Goal: Information Seeking & Learning: Learn about a topic

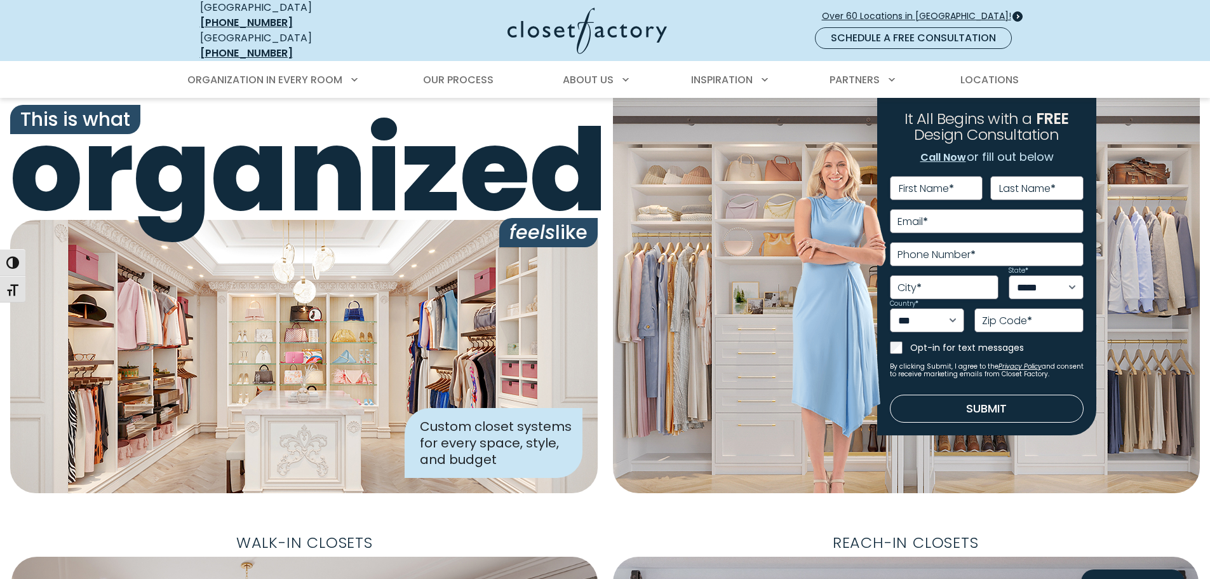
click at [946, 10] on span "Over 60 Locations in [GEOGRAPHIC_DATA]!" at bounding box center [921, 16] width 199 height 13
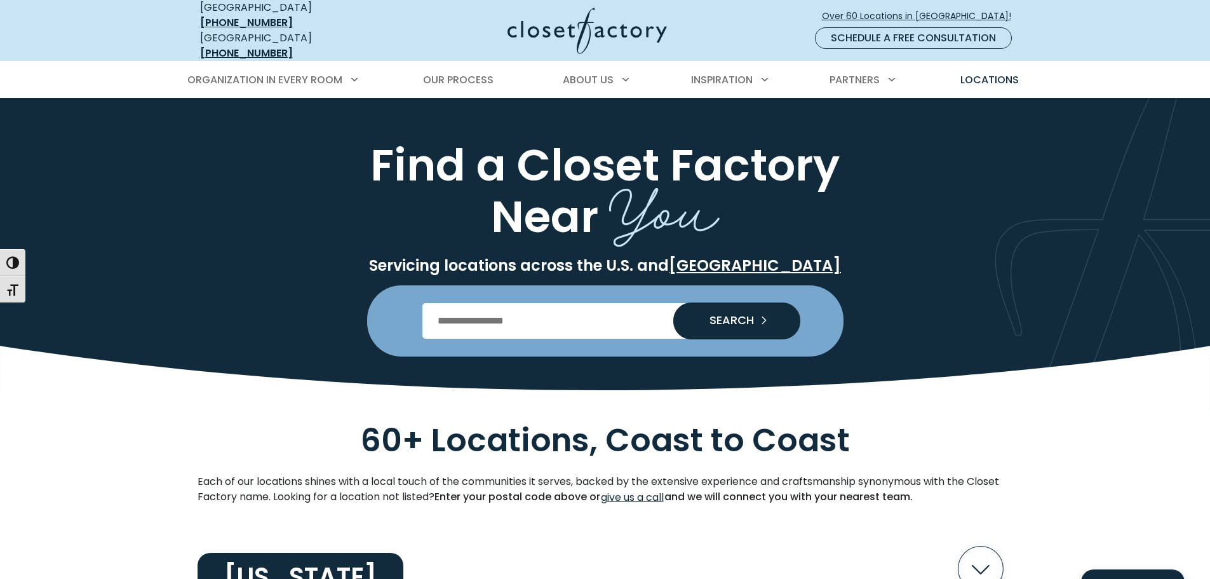
click at [573, 314] on input "Enter Postal Code" at bounding box center [605, 321] width 365 height 36
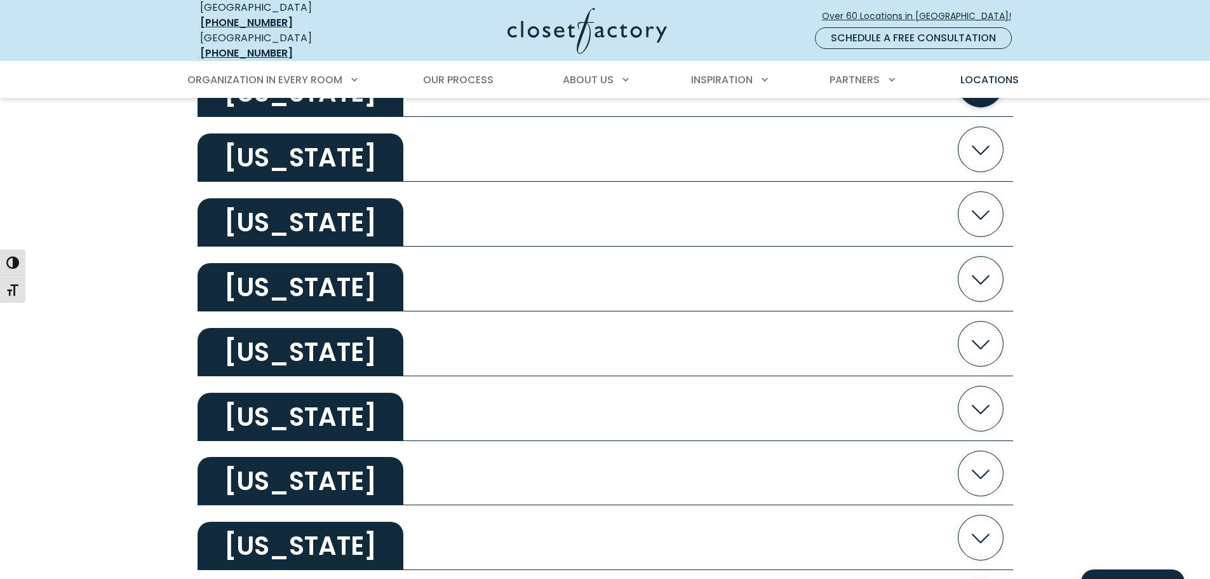
scroll to position [1906, 0]
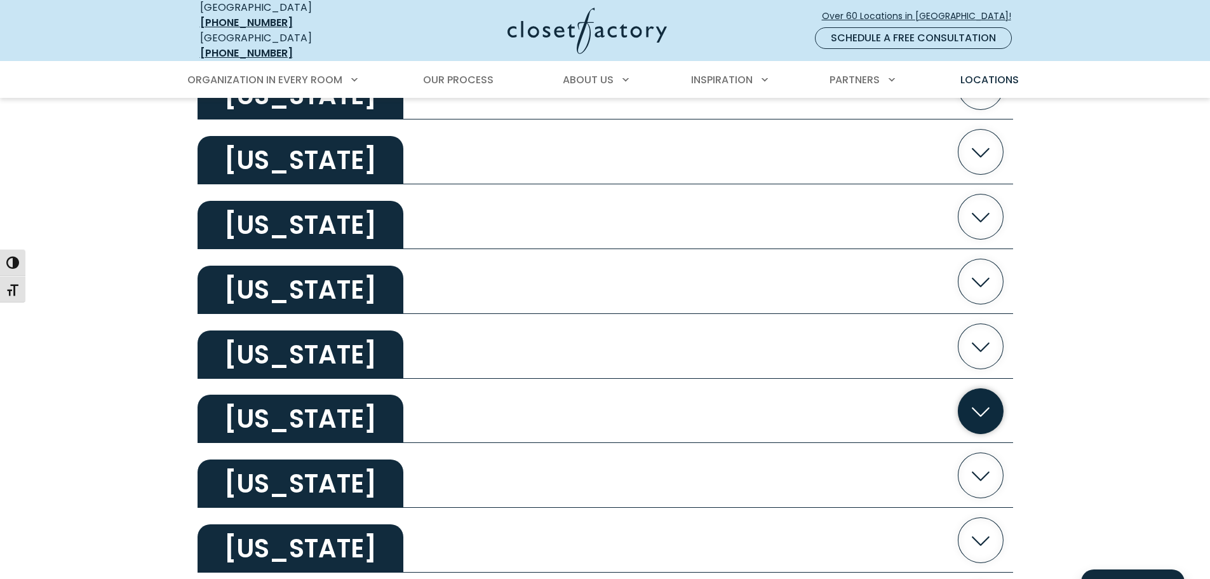
click at [983, 395] on icon "button" at bounding box center [980, 410] width 45 height 45
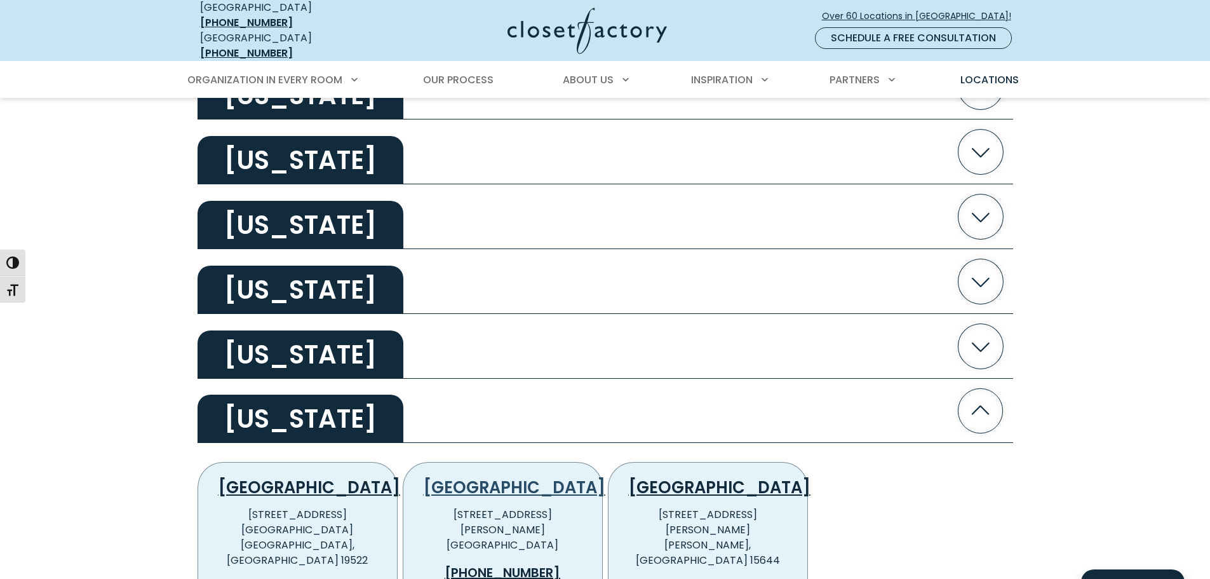
click at [495, 476] on link "Philadelphia" at bounding box center [515, 487] width 182 height 23
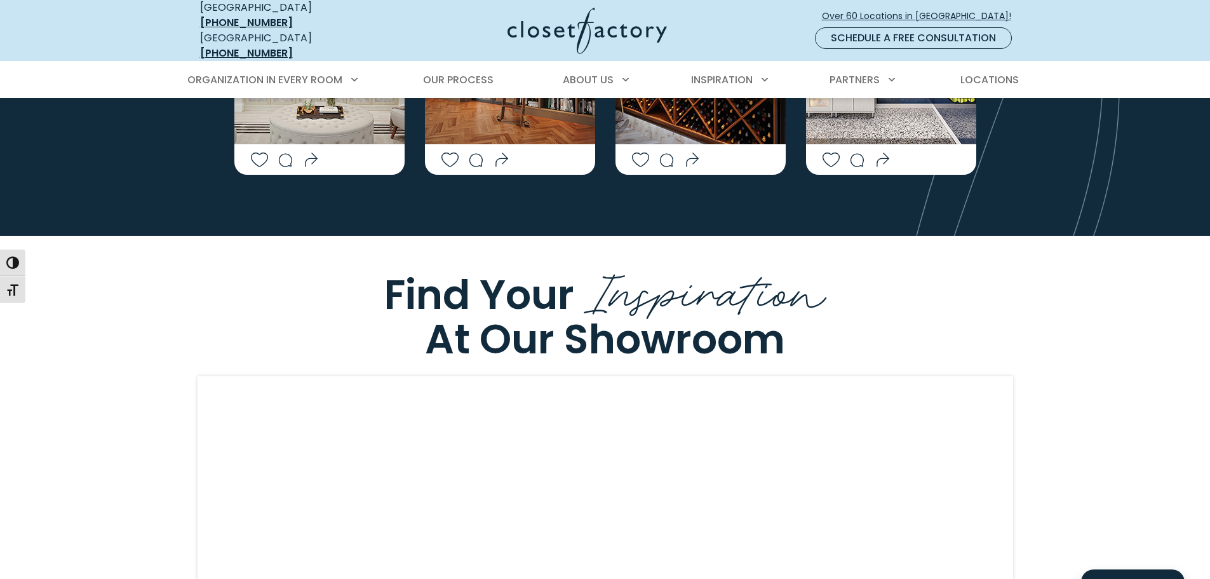
scroll to position [3093, 0]
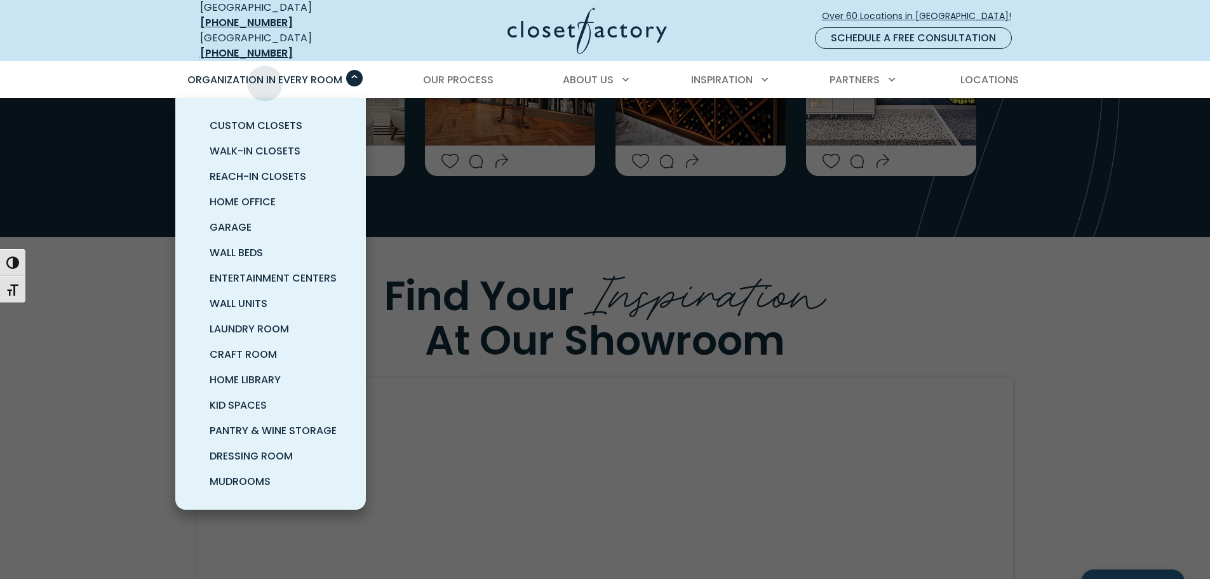
click at [266, 73] on span "Organization in Every Room" at bounding box center [264, 79] width 155 height 15
click at [290, 423] on span "Pantry & Wine Storage" at bounding box center [273, 430] width 127 height 15
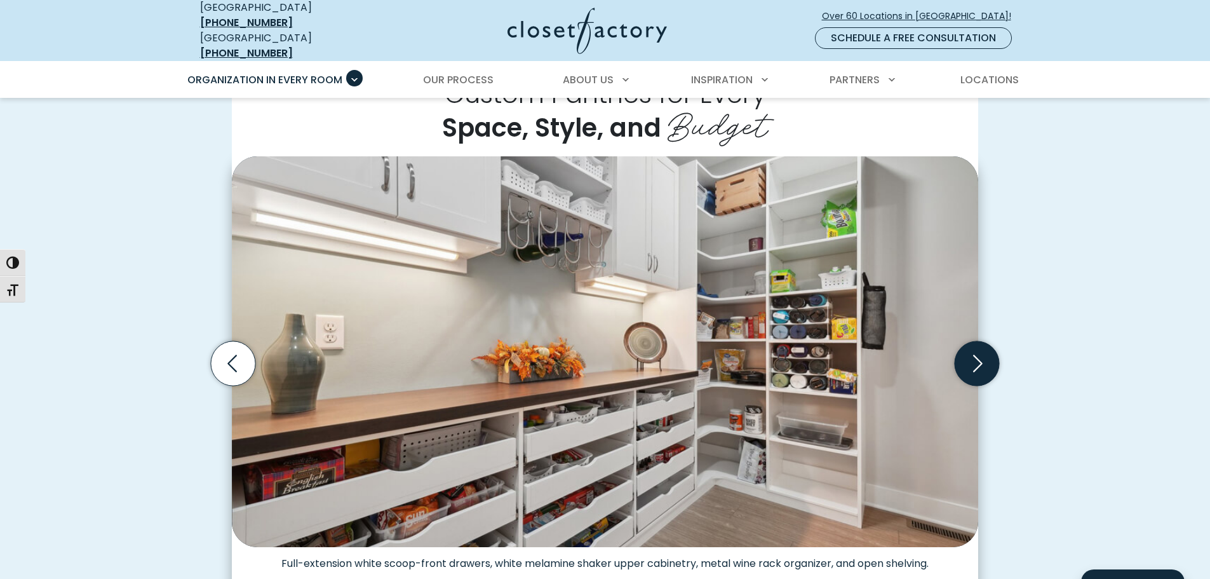
click at [974, 353] on icon "Next slide" at bounding box center [977, 363] width 44 height 44
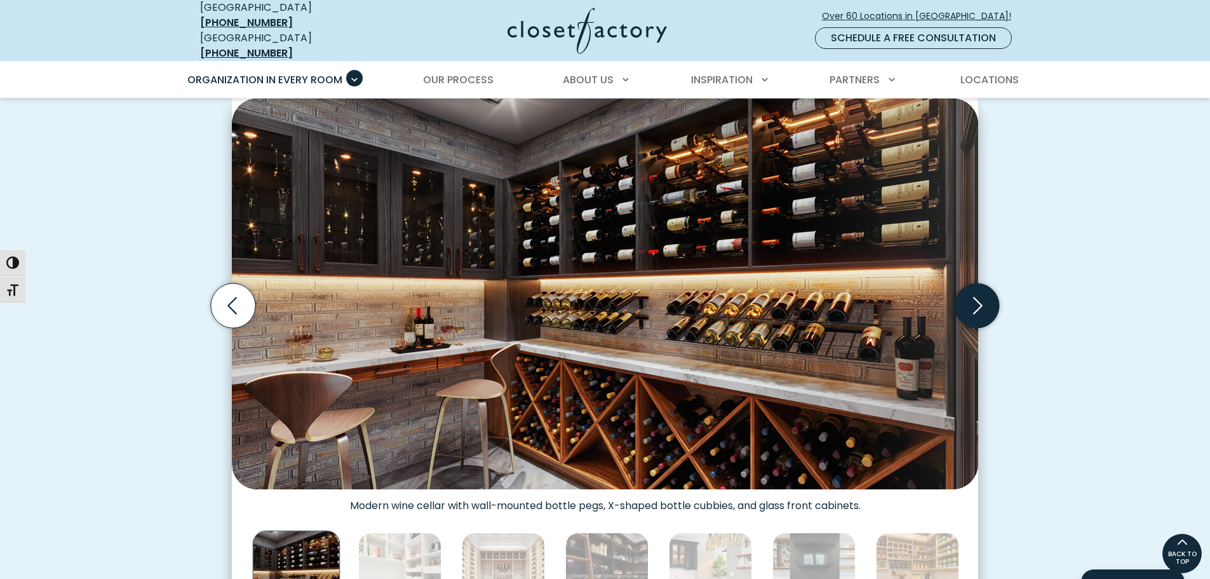
scroll to position [316, 0]
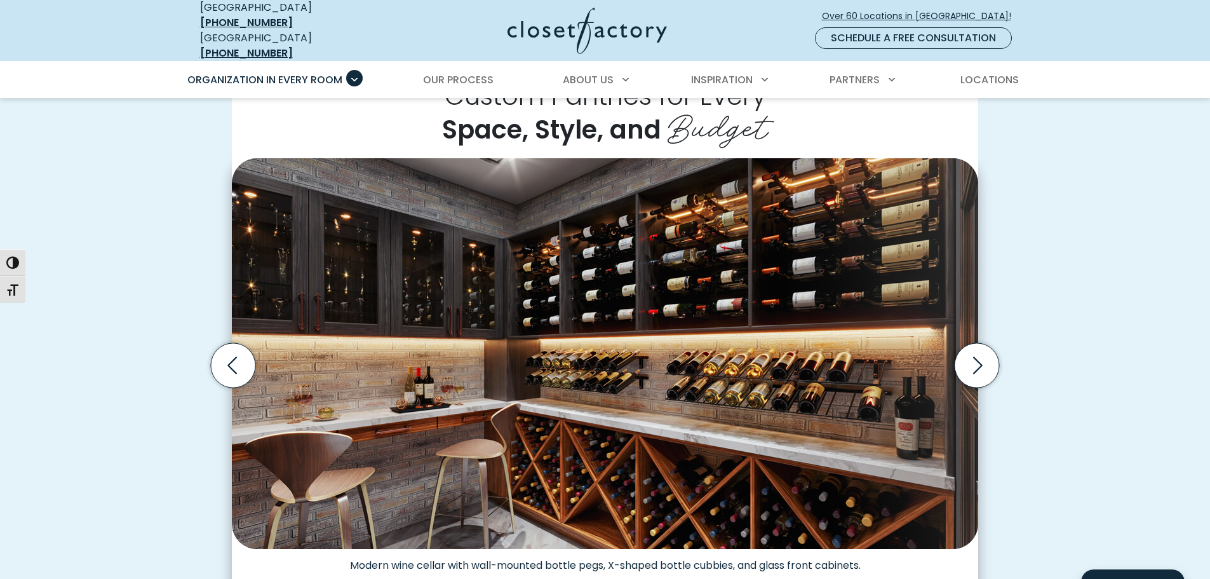
click at [755, 334] on img "Thumbnail Gallery" at bounding box center [605, 353] width 747 height 391
click at [686, 392] on img "Thumbnail Gallery" at bounding box center [605, 353] width 747 height 391
click at [664, 246] on img "Thumbnail Gallery" at bounding box center [605, 353] width 747 height 391
